Goal: Browse casually: Explore the website without a specific task or goal

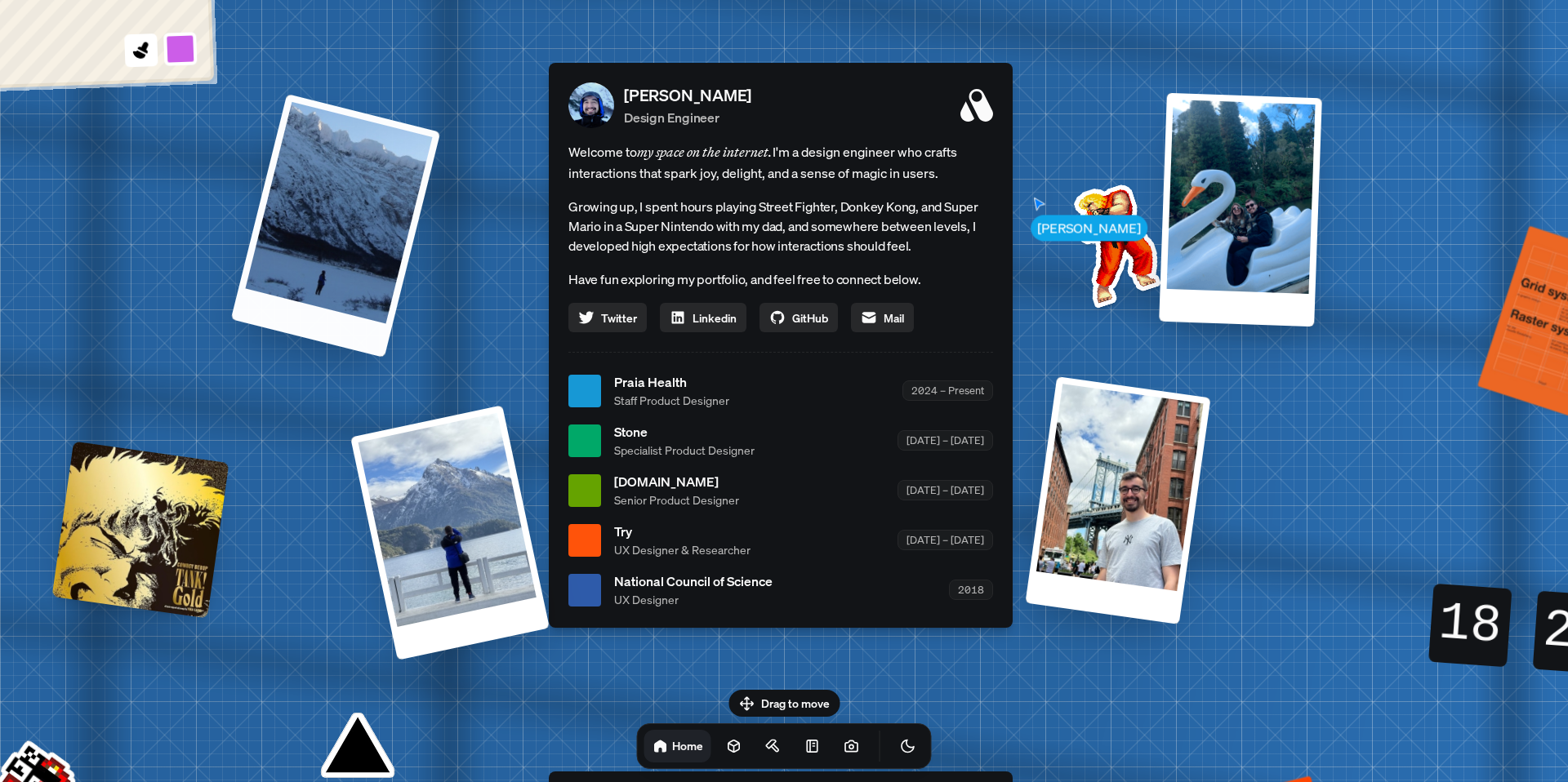
click at [365, 184] on div at bounding box center [336, 226] width 210 height 264
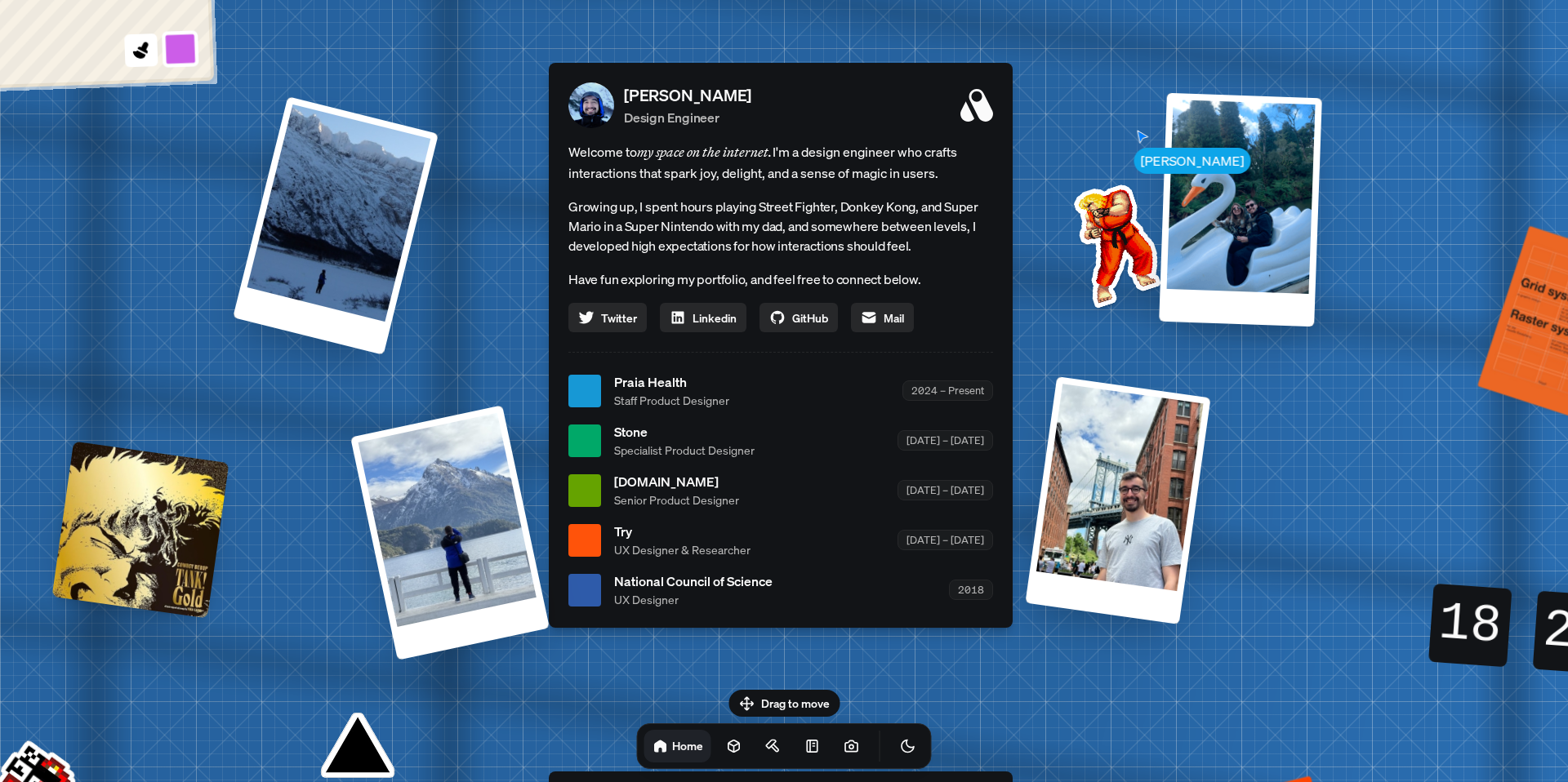
click at [190, 55] on button at bounding box center [181, 49] width 38 height 38
click at [178, 13] on button at bounding box center [179, 10] width 38 height 38
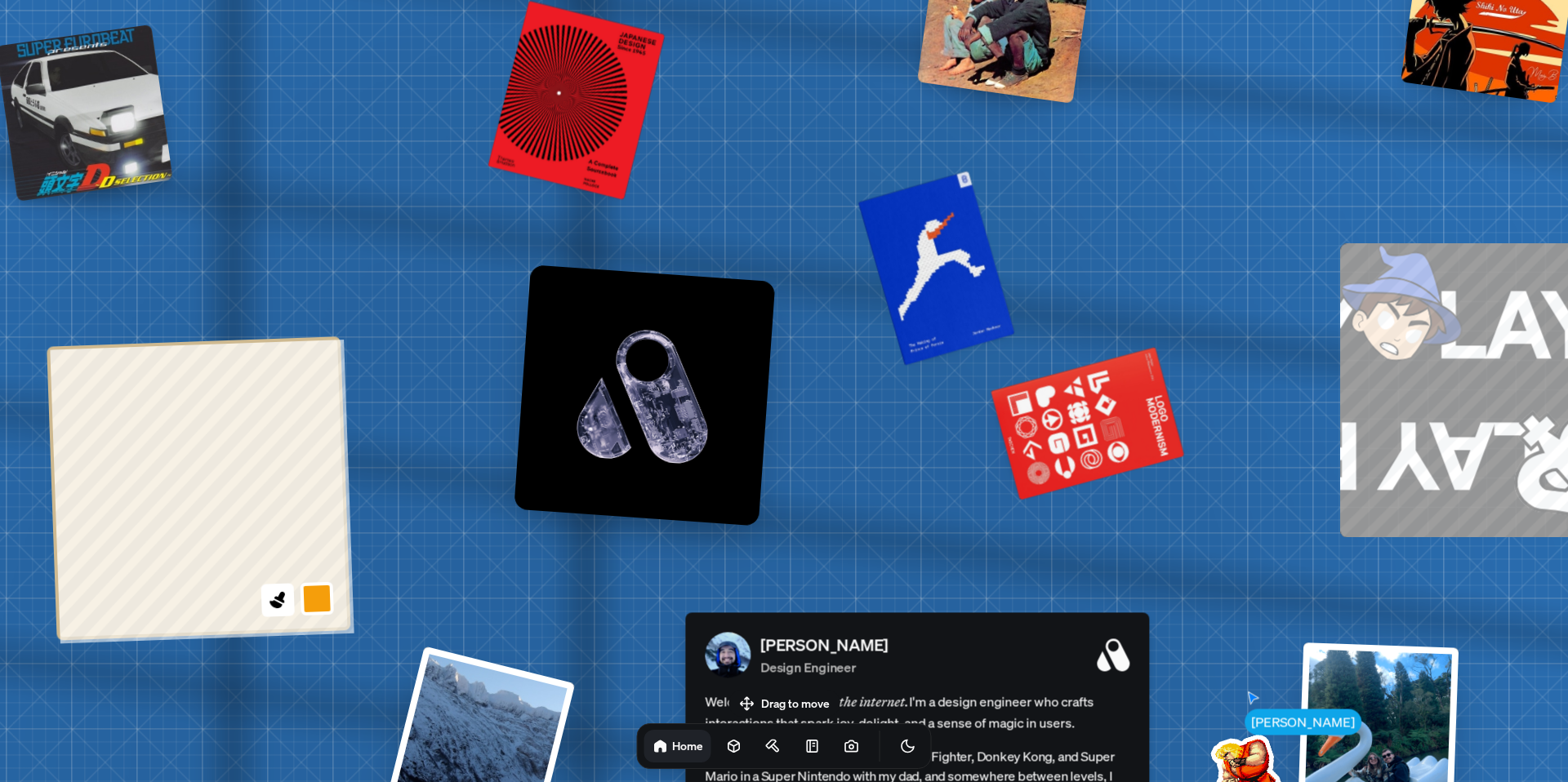
drag, startPoint x: 278, startPoint y: 75, endPoint x: 415, endPoint y: 626, distance: 567.8
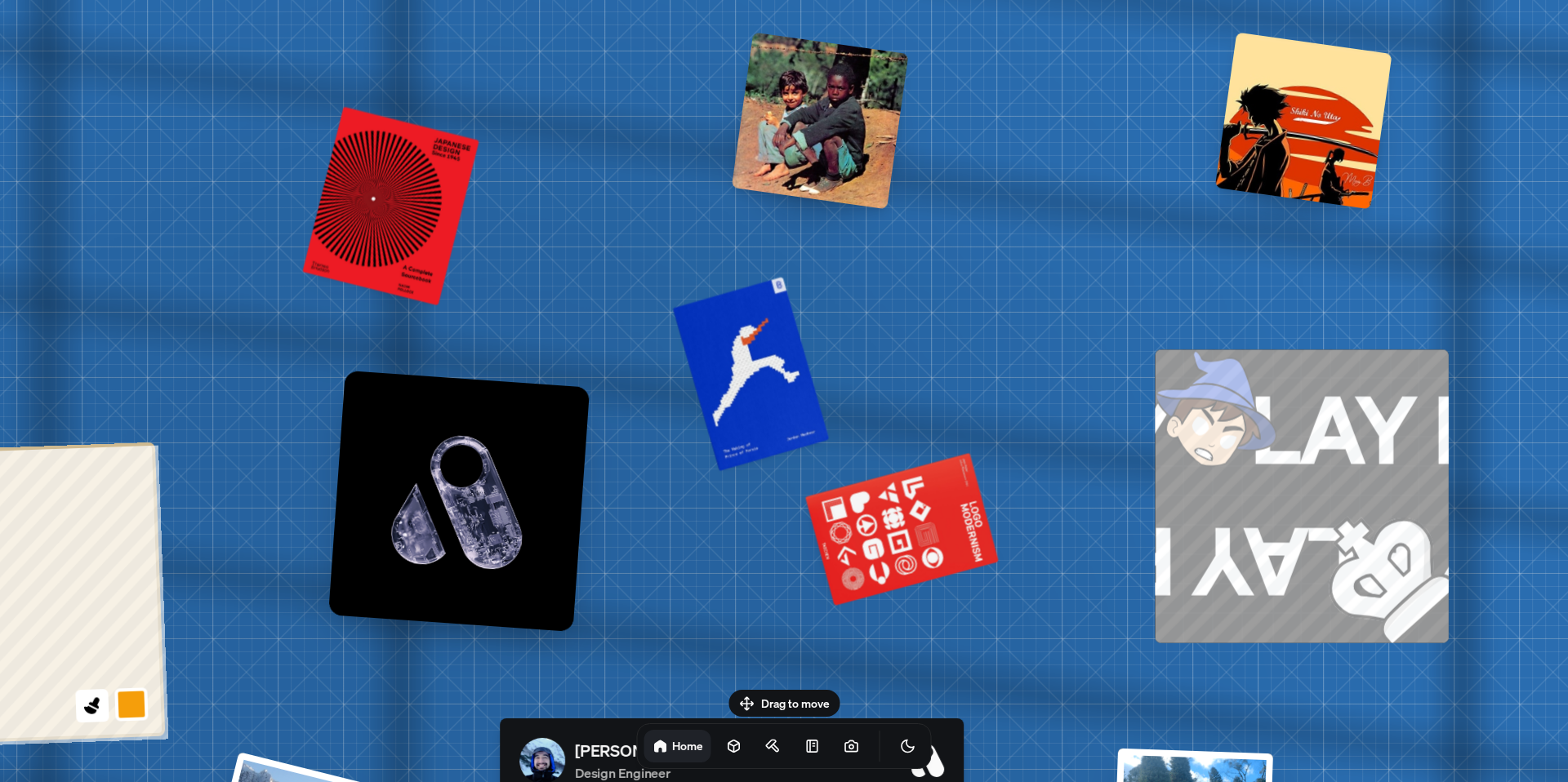
drag, startPoint x: 347, startPoint y: 177, endPoint x: 159, endPoint y: 283, distance: 215.8
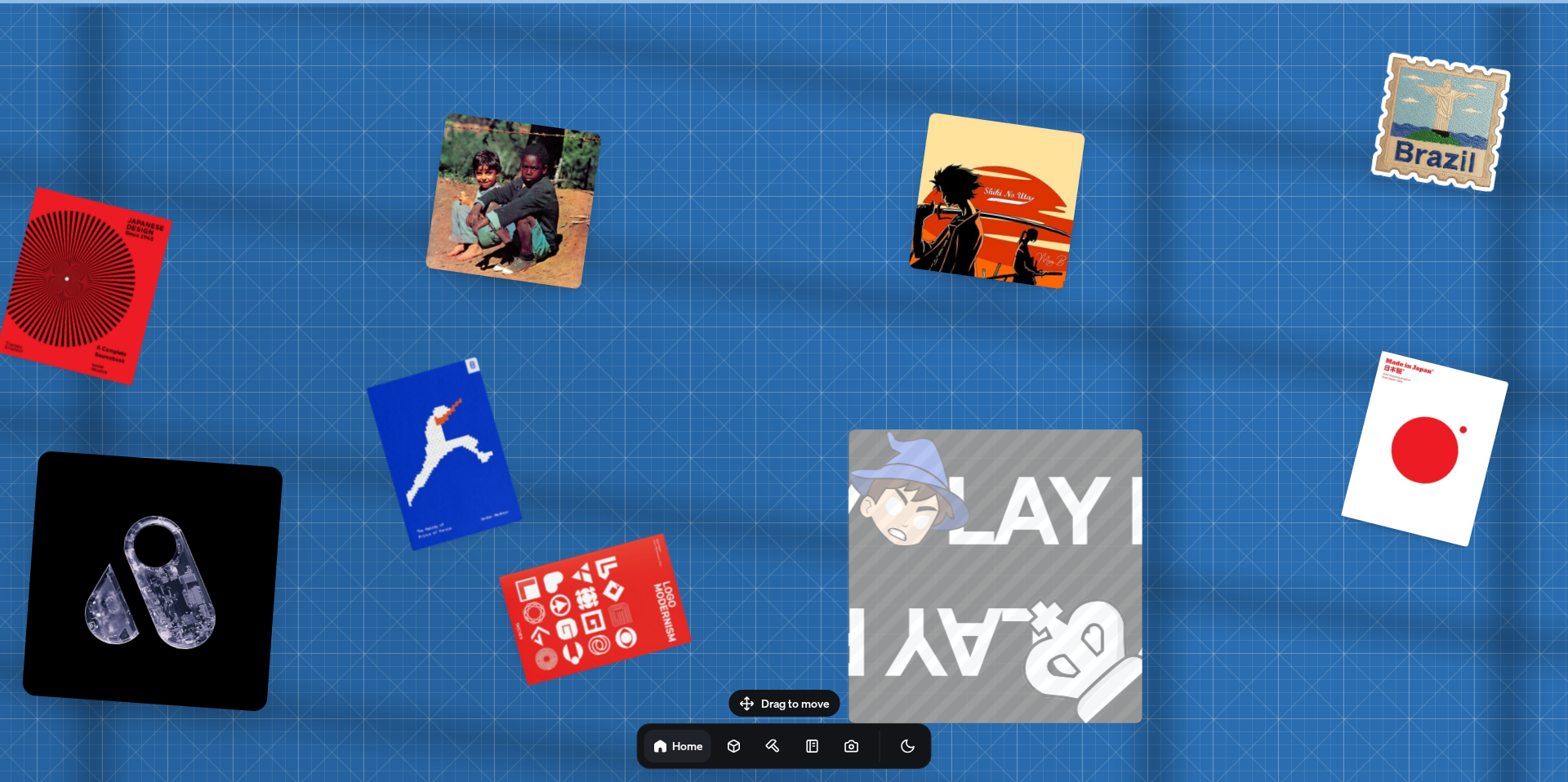
drag, startPoint x: 971, startPoint y: 273, endPoint x: 798, endPoint y: 328, distance: 181.5
click at [459, 459] on div at bounding box center [444, 450] width 156 height 199
click at [491, 467] on div at bounding box center [444, 450] width 156 height 199
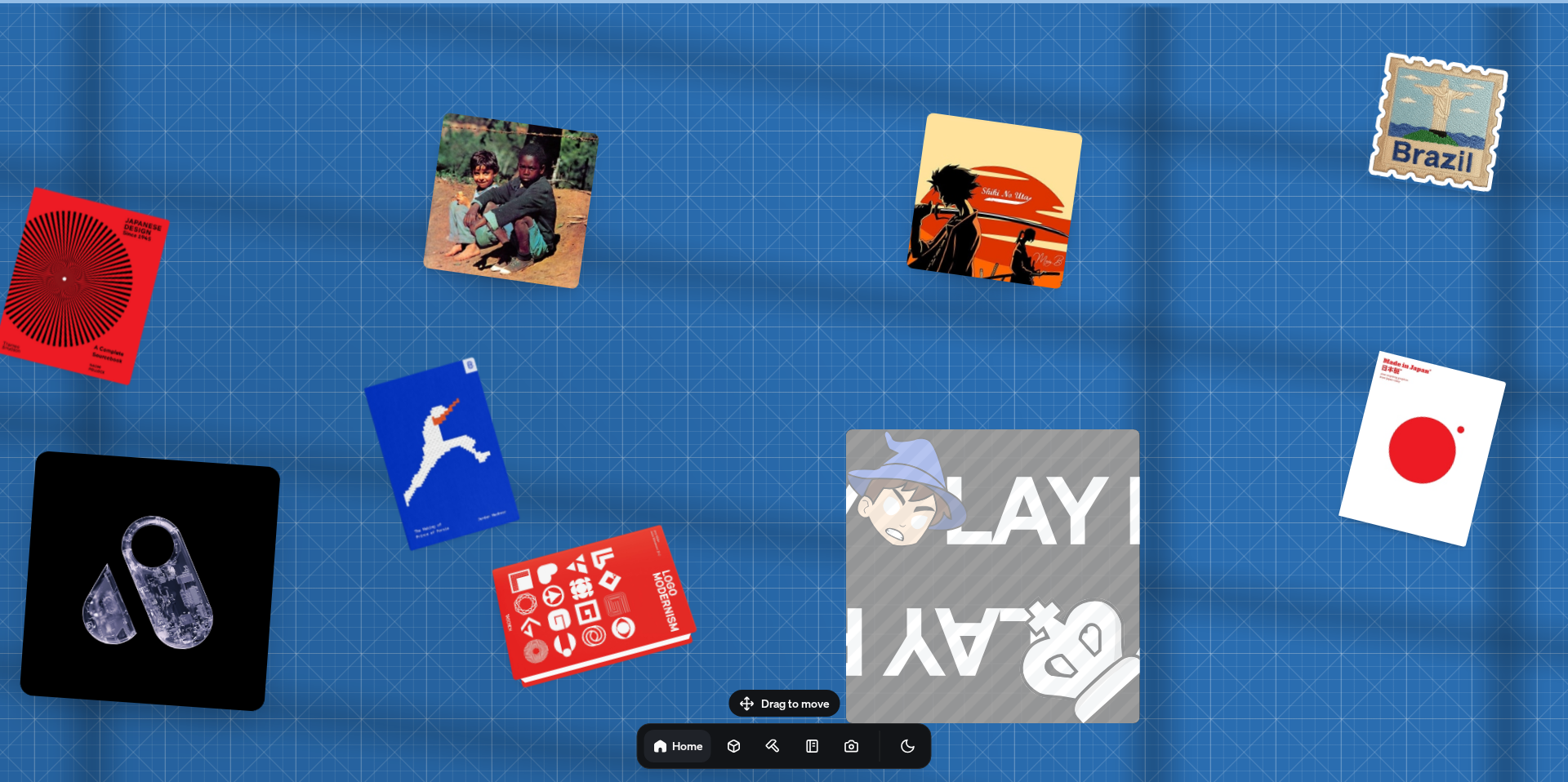
click at [637, 643] on div at bounding box center [596, 609] width 198 height 151
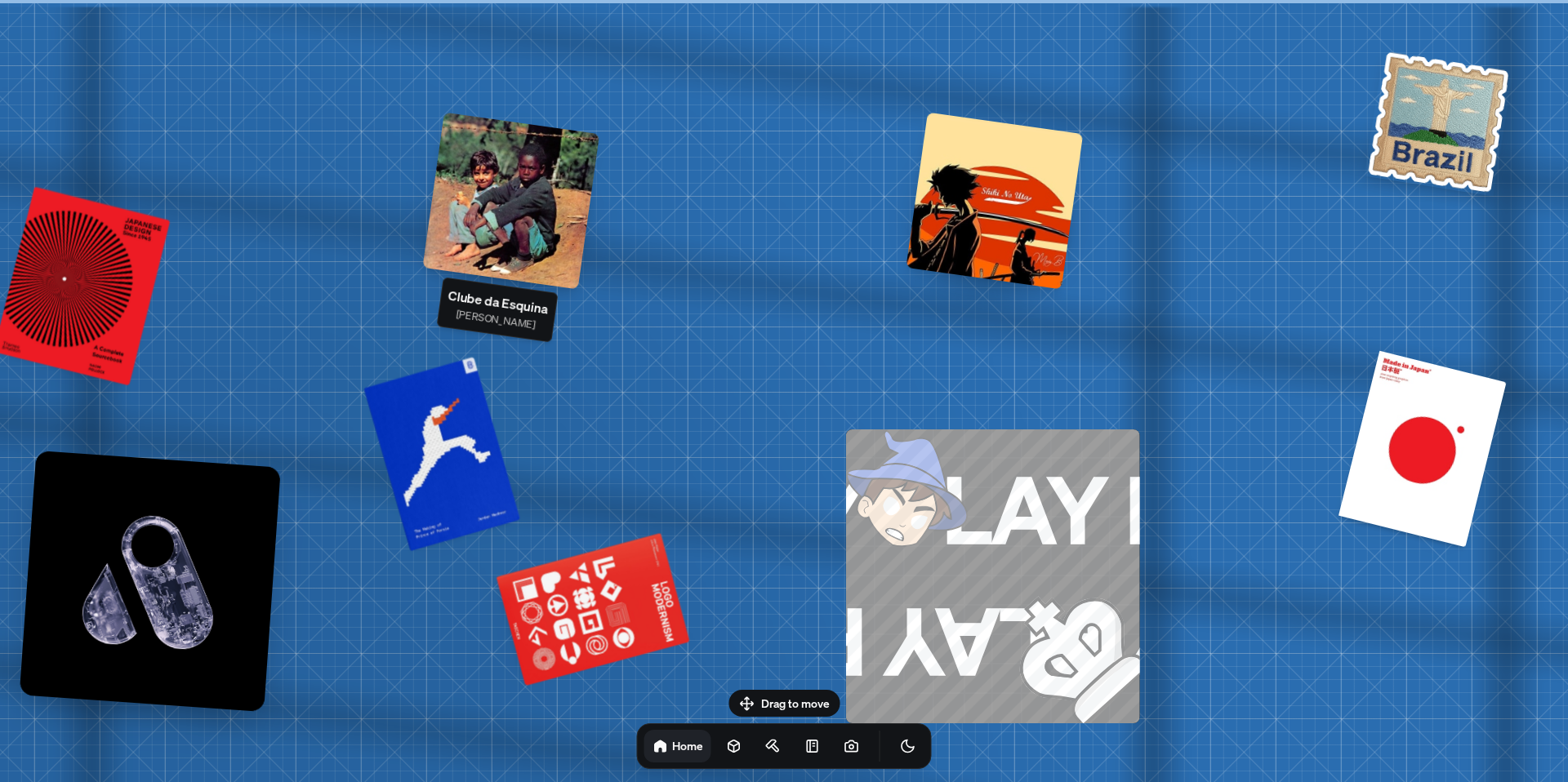
click at [545, 211] on div at bounding box center [511, 202] width 177 height 177
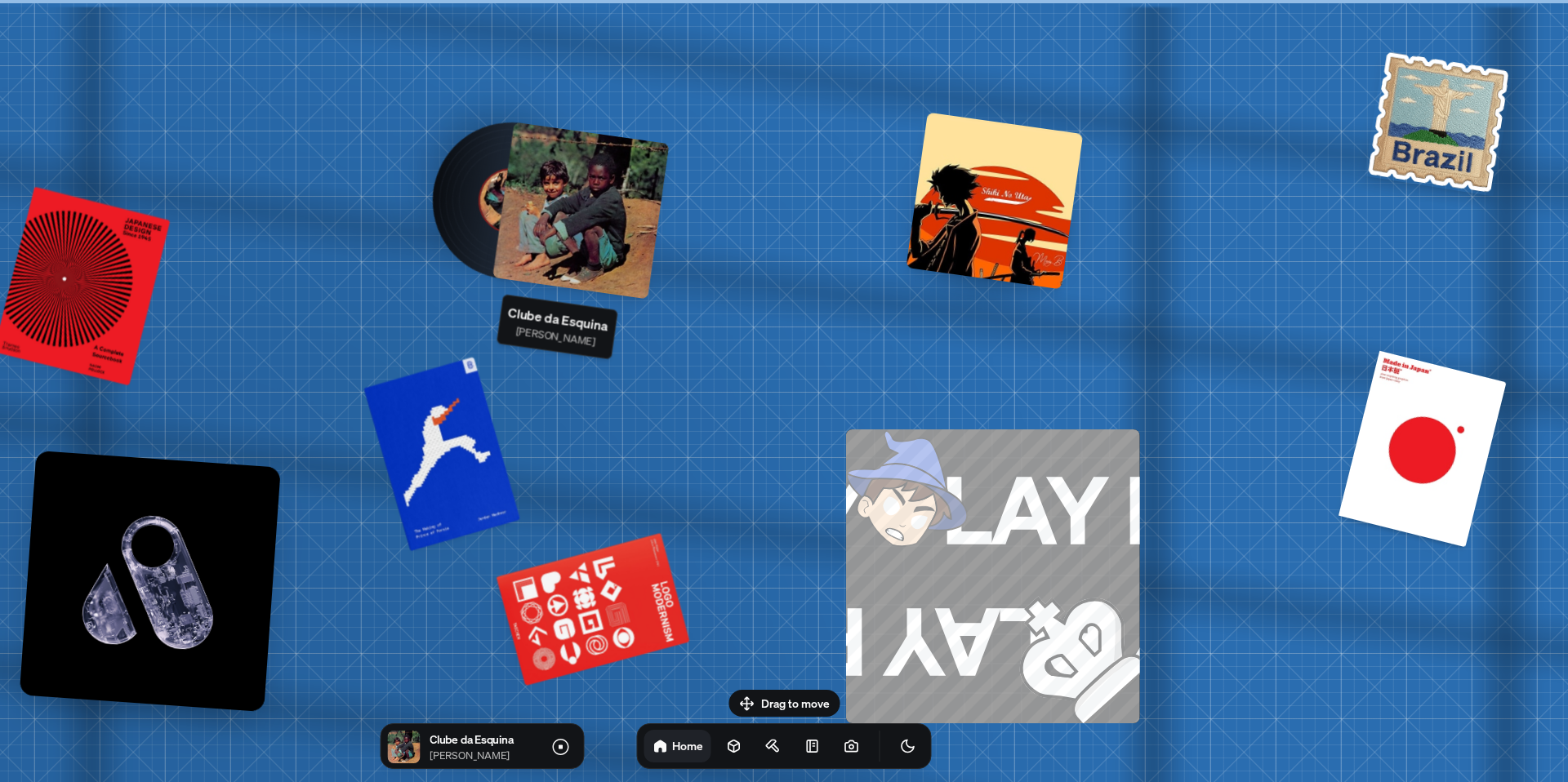
click at [485, 211] on img at bounding box center [511, 201] width 88 height 88
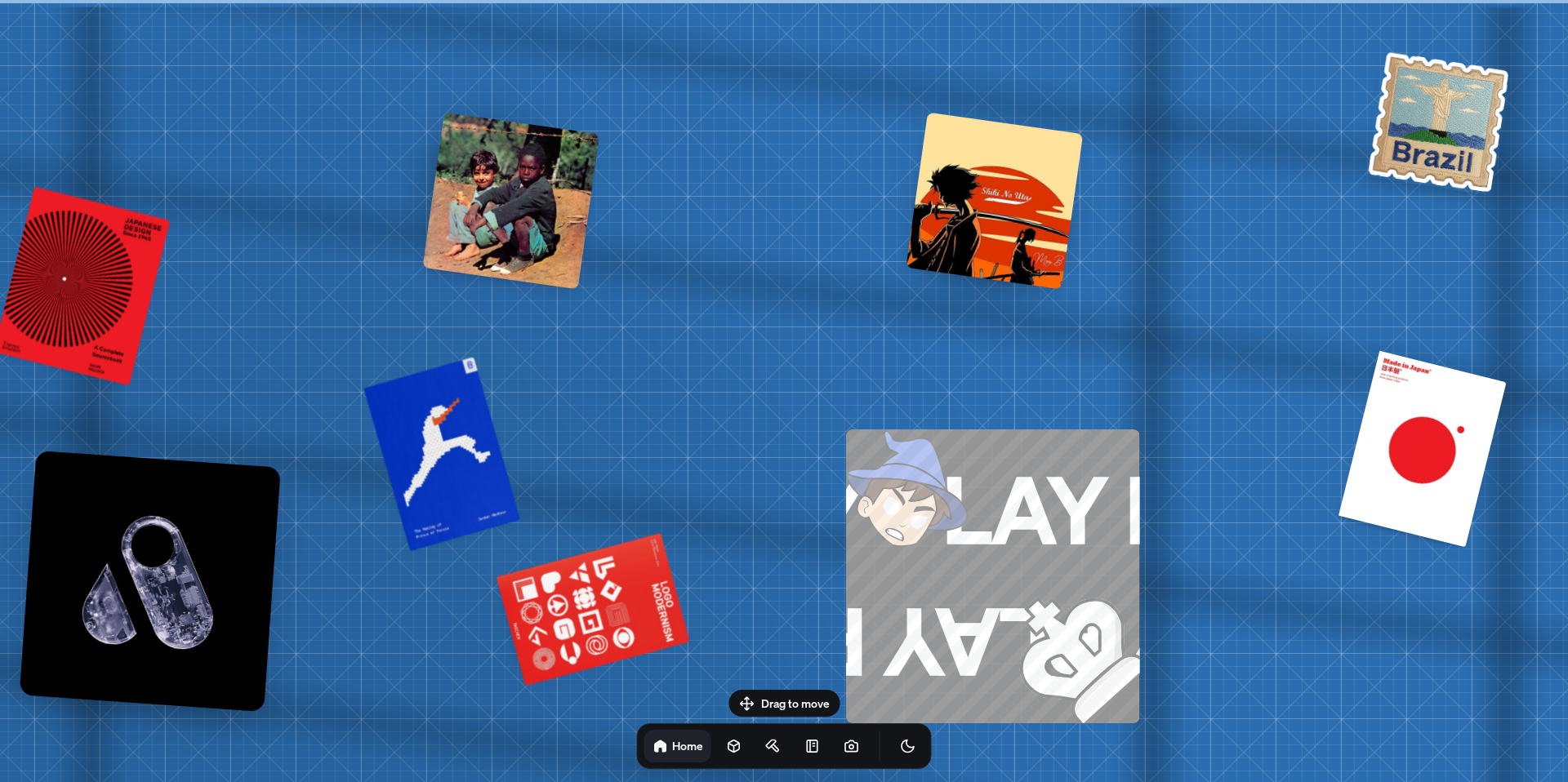
click at [450, 216] on div at bounding box center [511, 202] width 177 height 177
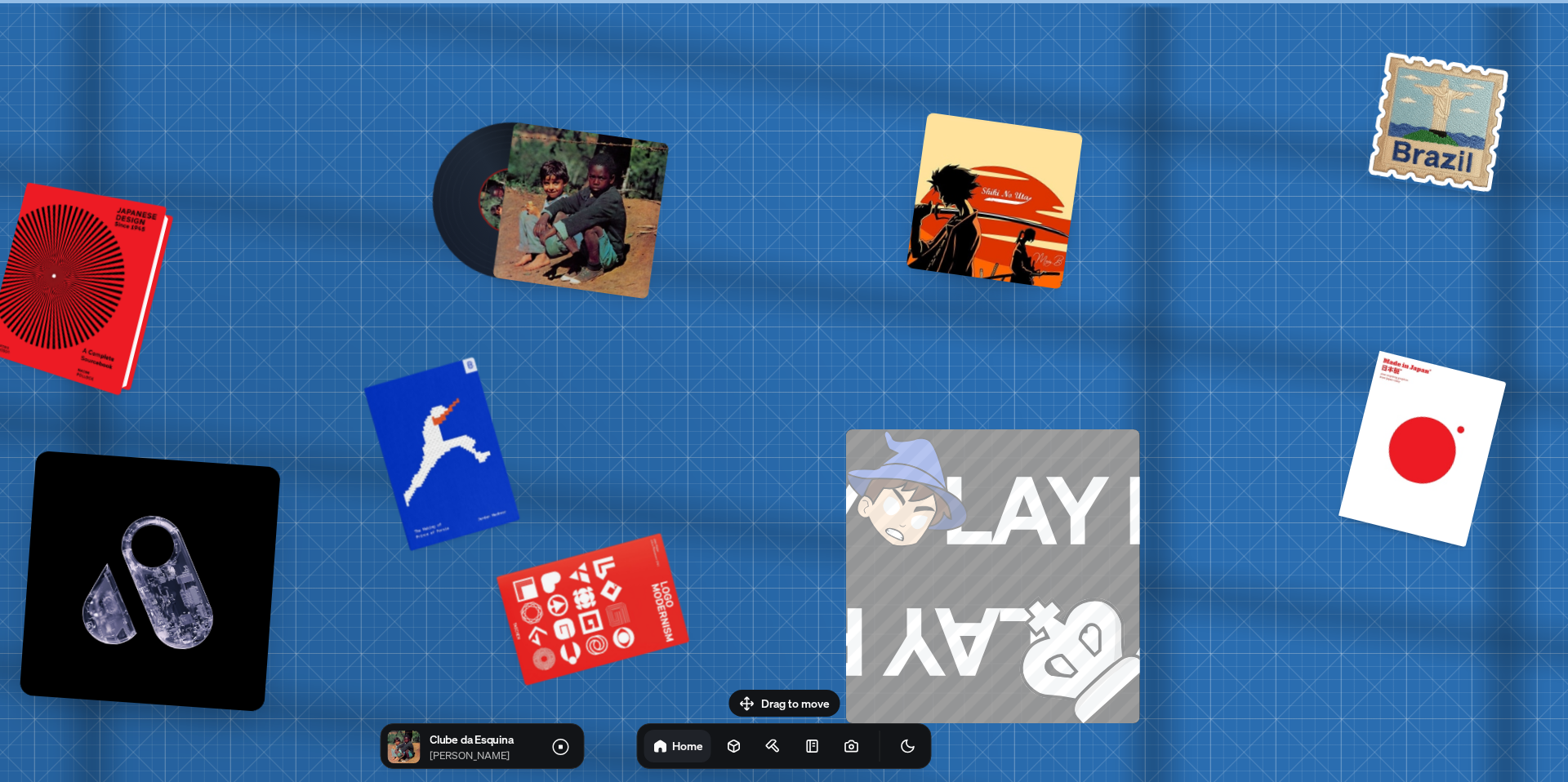
click at [54, 303] on div at bounding box center [82, 291] width 175 height 206
click at [71, 307] on div at bounding box center [82, 291] width 175 height 206
click at [119, 345] on div at bounding box center [82, 291] width 175 height 206
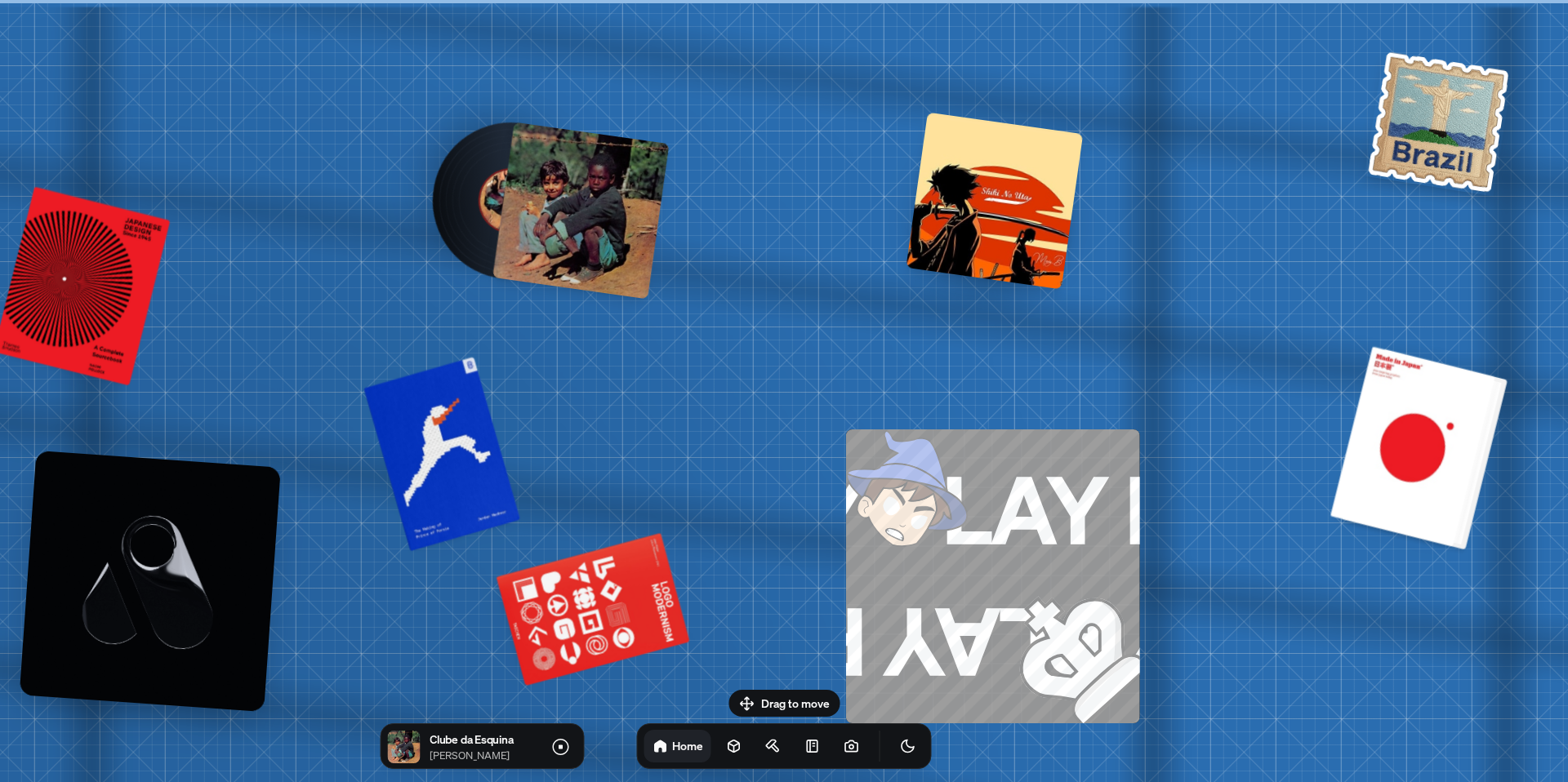
click at [1430, 436] on div at bounding box center [1418, 448] width 165 height 200
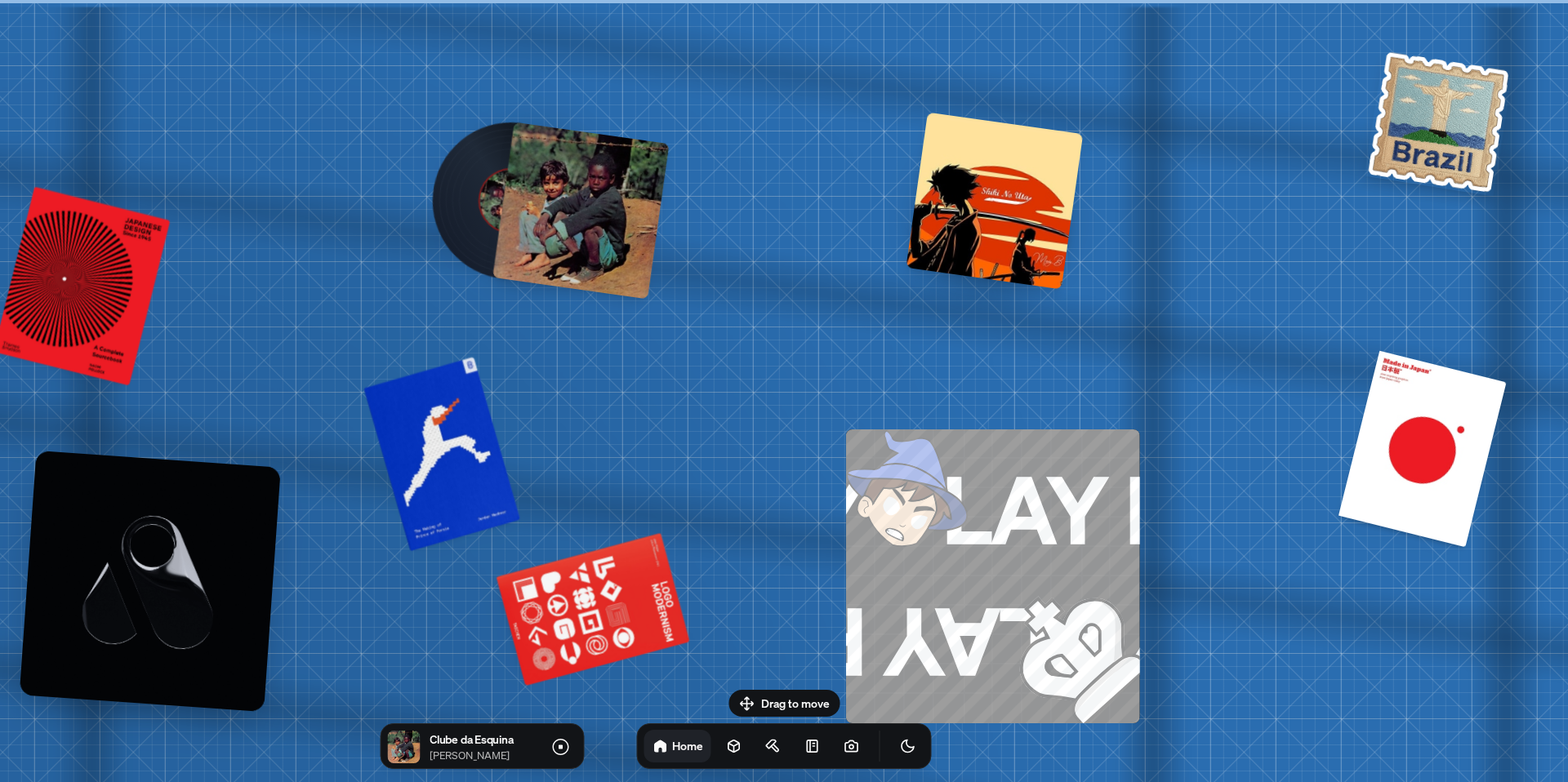
click at [989, 262] on div at bounding box center [994, 202] width 177 height 177
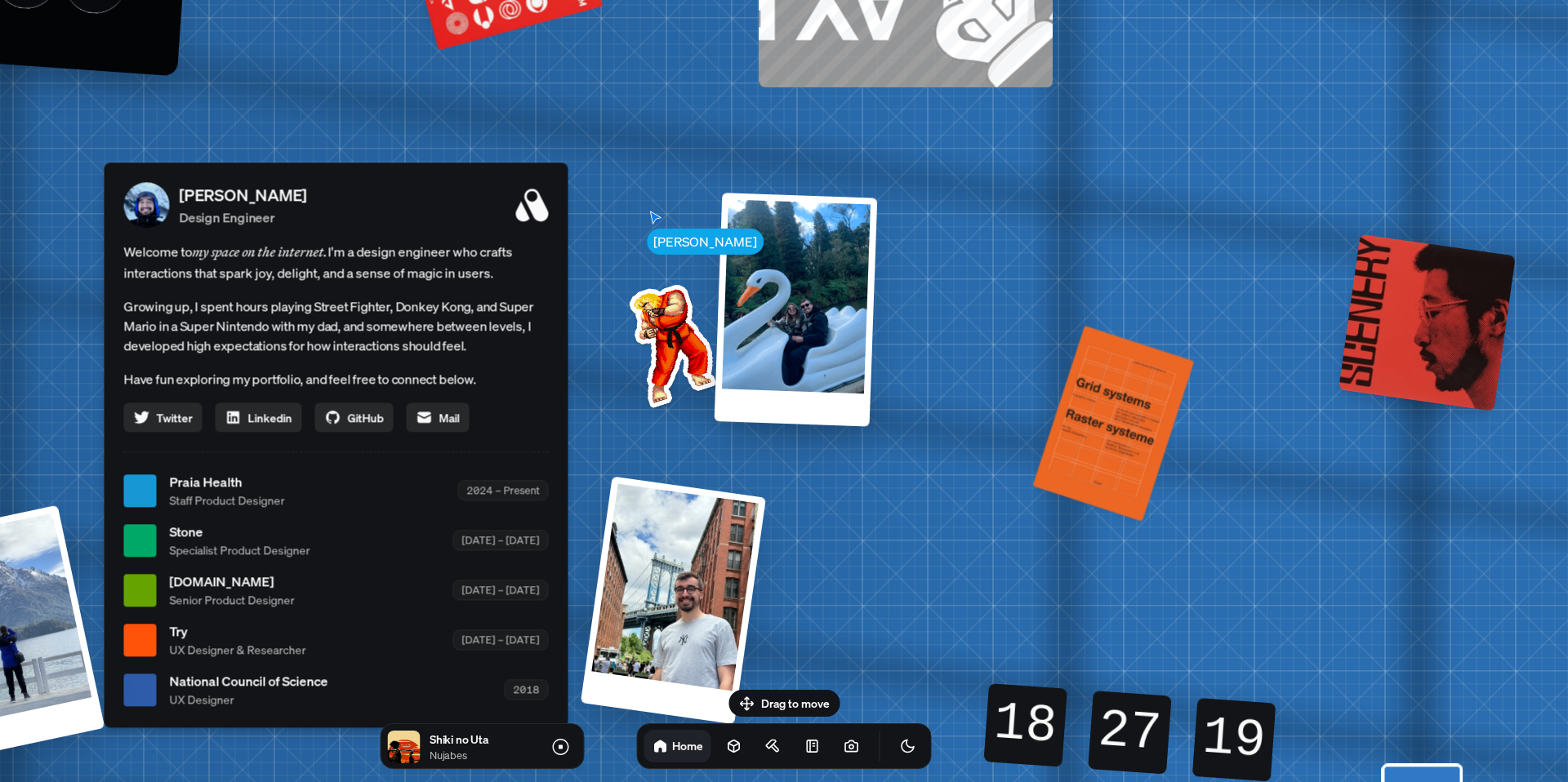
drag, startPoint x: 1343, startPoint y: 461, endPoint x: 1256, endPoint y: 97, distance: 374.3
click at [1256, 97] on div "[PERSON_NAME] [PERSON_NAME] Design Engineer Welcome to my space on the internet…" at bounding box center [339, 491] width 2443 height 2139
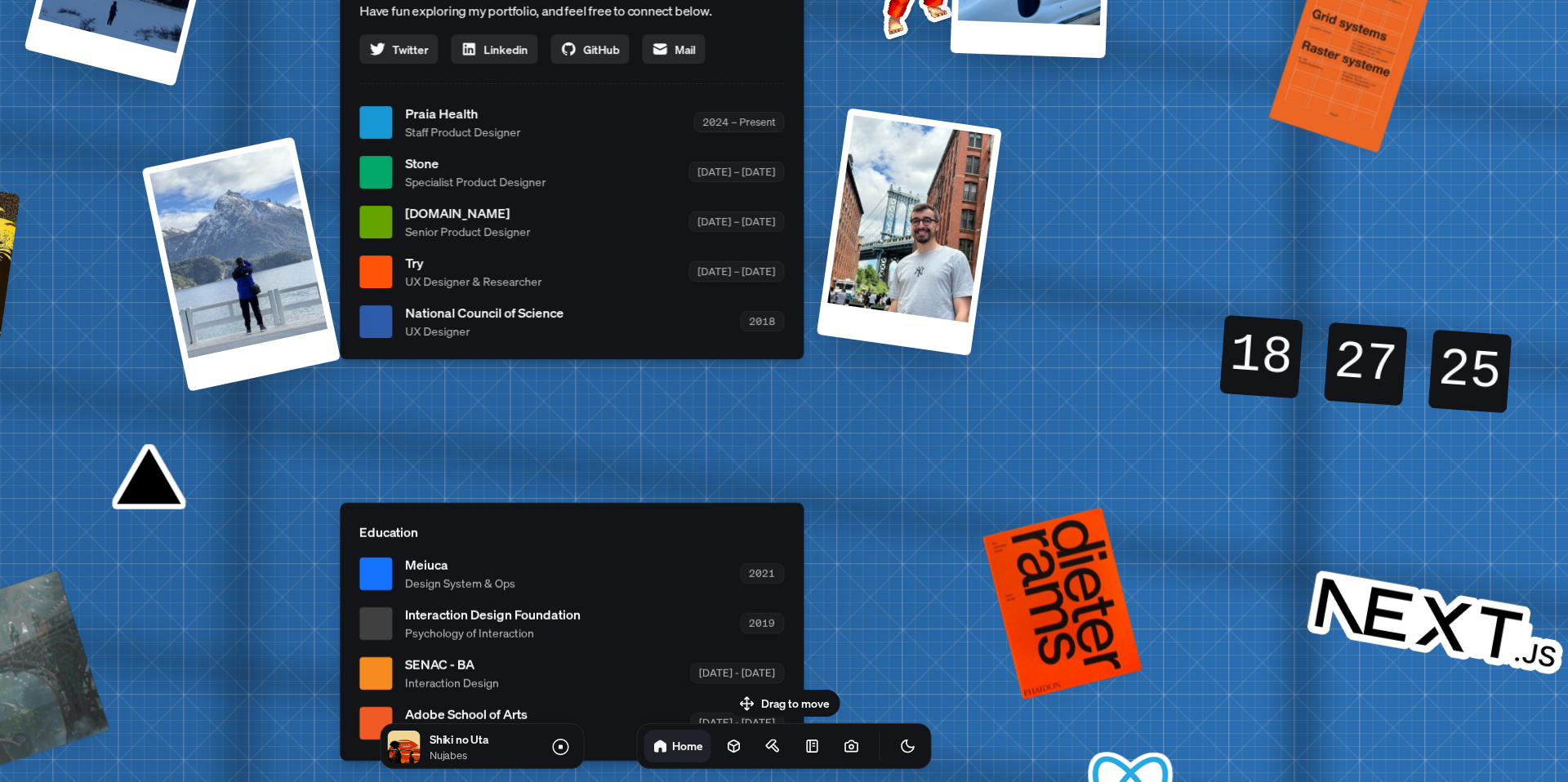
drag, startPoint x: 896, startPoint y: 514, endPoint x: 1141, endPoint y: 210, distance: 390.4
click at [1129, 155] on div "[PERSON_NAME] [PERSON_NAME] Design Engineer Welcome to my space on the internet…" at bounding box center [575, 122] width 2443 height 2139
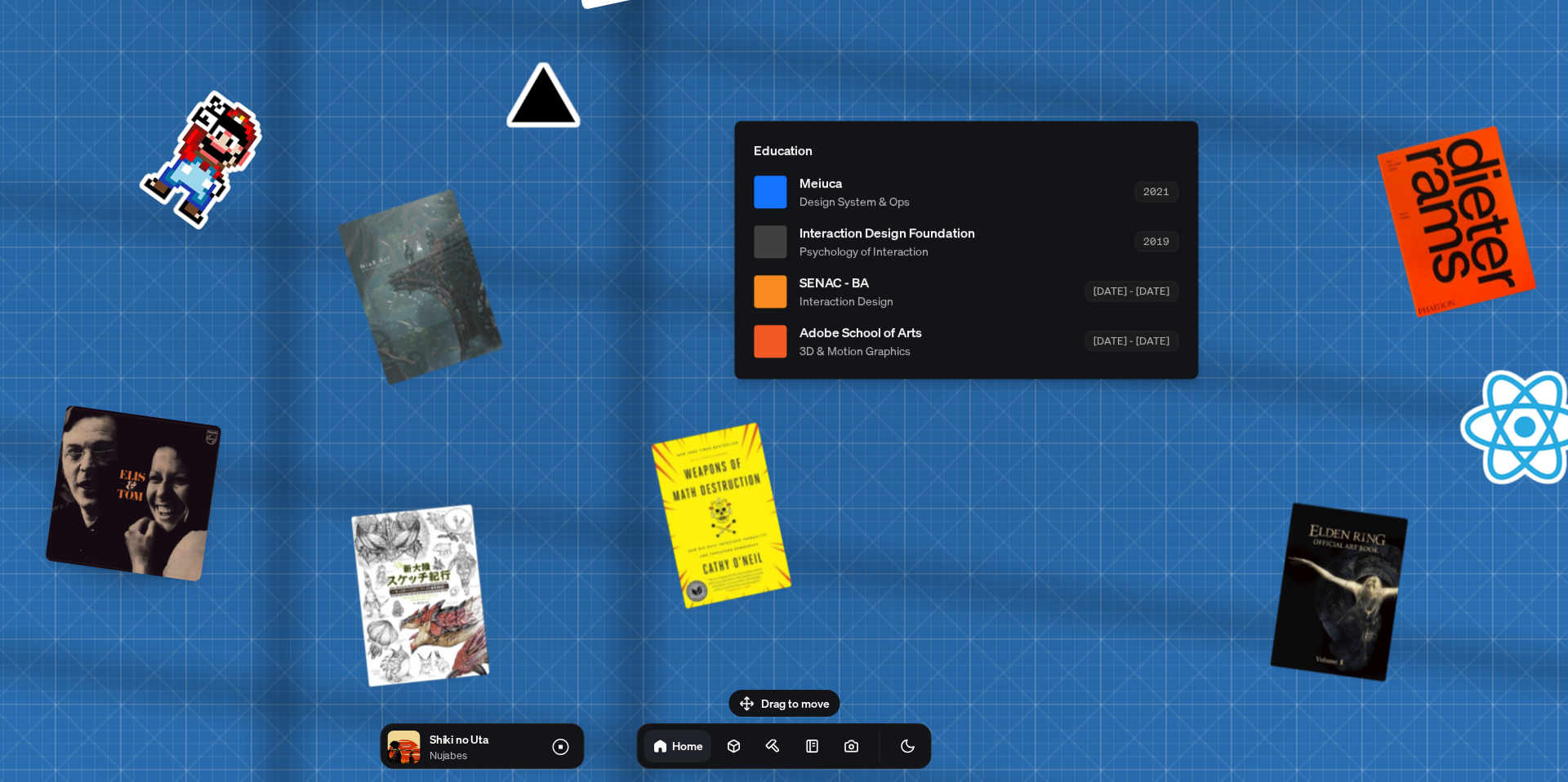
drag, startPoint x: 1240, startPoint y: 678, endPoint x: 1634, endPoint y: 290, distance: 553.0
click at [1567, 0] on html "[PERSON_NAME] [PERSON_NAME] Design Engineer Welcome to my space on the internet…" at bounding box center [784, 0] width 1568 height 0
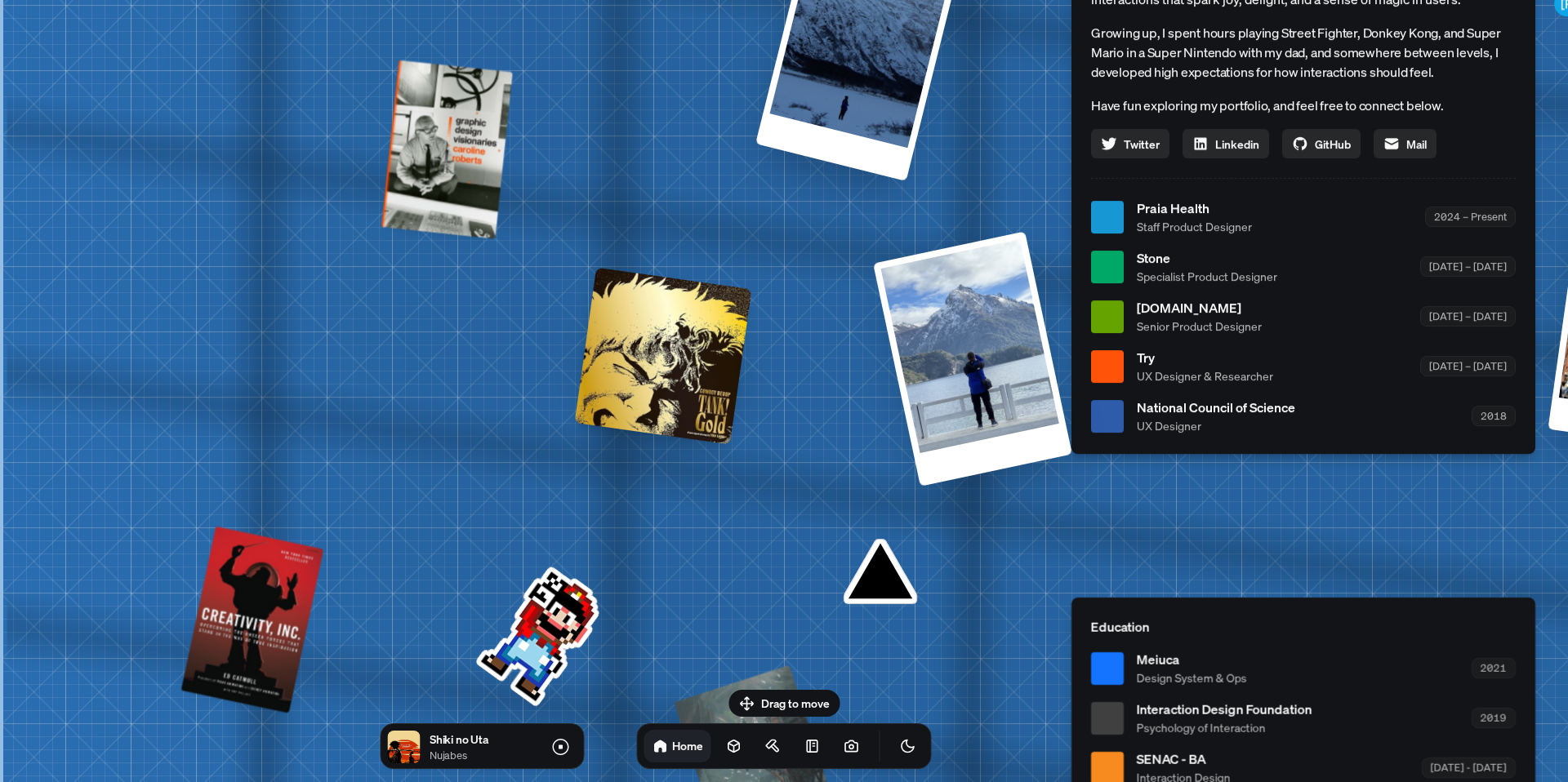
drag, startPoint x: 601, startPoint y: 253, endPoint x: 1061, endPoint y: 730, distance: 662.7
click at [1061, 730] on div "[PERSON_NAME] [PERSON_NAME] Design Engineer Welcome to my space on the internet…" at bounding box center [1307, 217] width 2443 height 2139
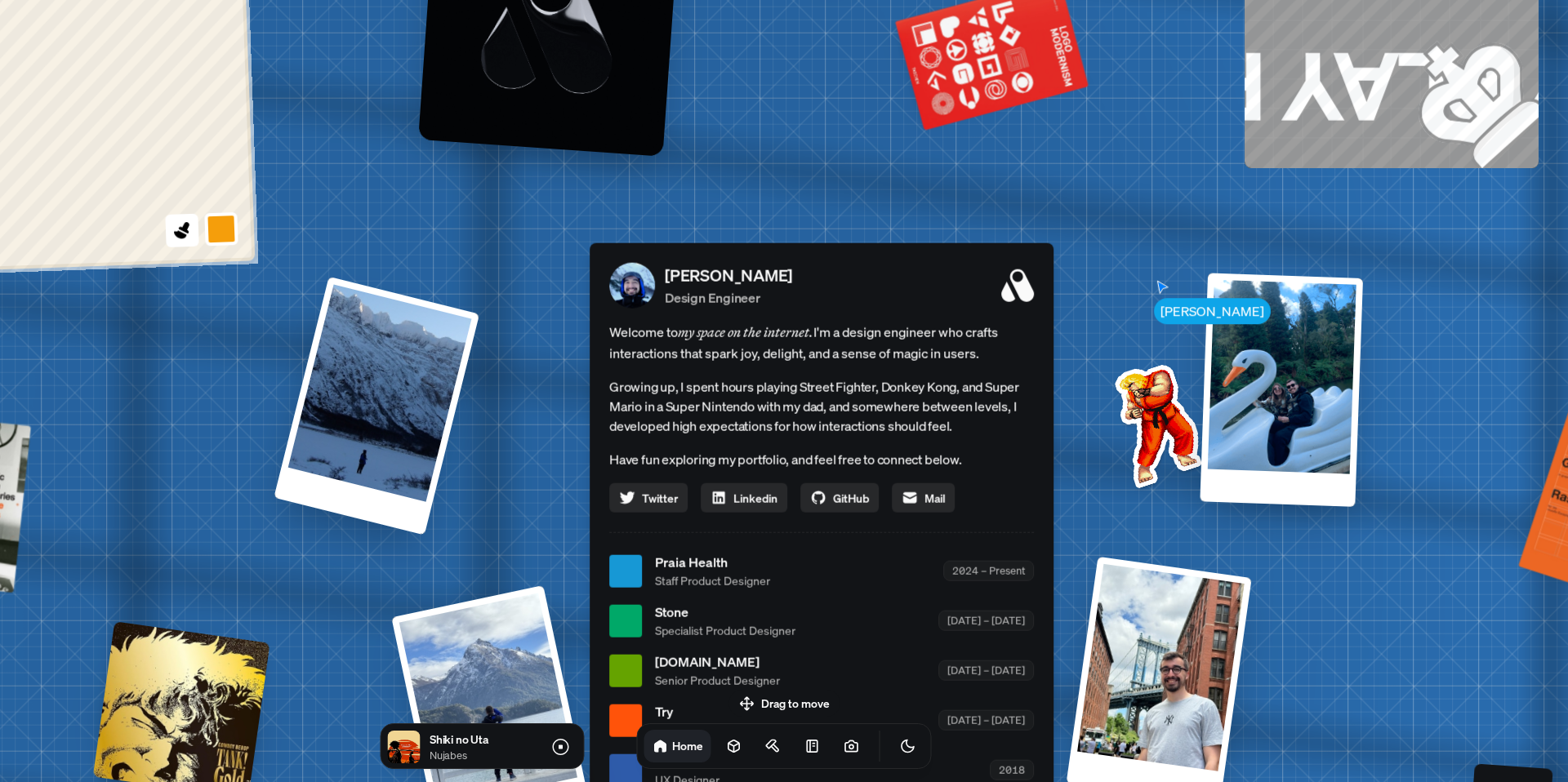
drag, startPoint x: 984, startPoint y: 187, endPoint x: 562, endPoint y: 317, distance: 441.6
click at [517, 531] on div "[PERSON_NAME] [PERSON_NAME] Design Engineer Welcome to my space on the internet…" at bounding box center [825, 571] width 2443 height 2139
